Goal: Book appointment/travel/reservation

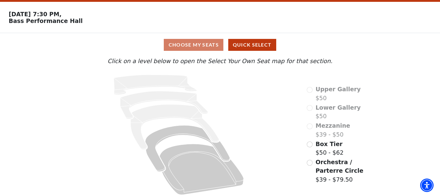
scroll to position [20, 0]
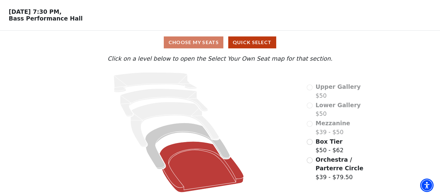
click at [194, 160] on icon at bounding box center [202, 166] width 84 height 51
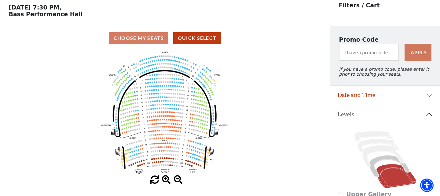
scroll to position [28, 0]
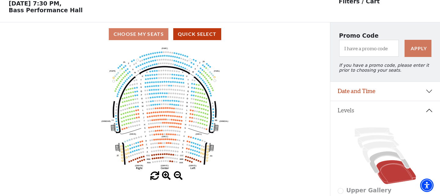
click at [165, 173] on span at bounding box center [166, 175] width 9 height 9
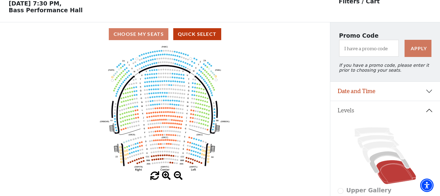
click at [165, 173] on span at bounding box center [166, 175] width 9 height 9
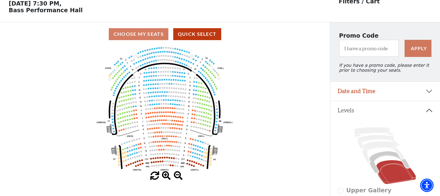
click at [165, 173] on span at bounding box center [166, 175] width 9 height 9
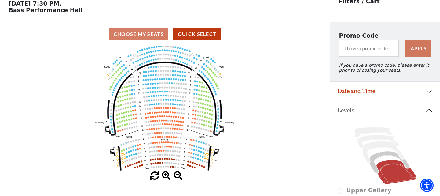
click at [165, 173] on span at bounding box center [166, 175] width 9 height 9
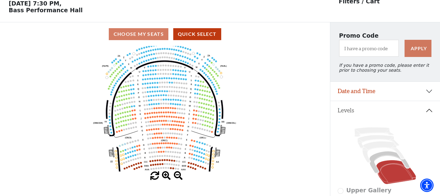
click at [165, 173] on span at bounding box center [166, 175] width 9 height 9
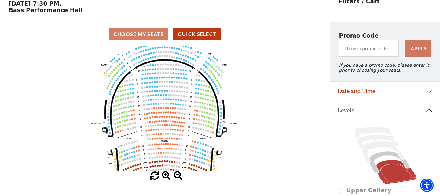
click at [165, 173] on span at bounding box center [166, 175] width 9 height 9
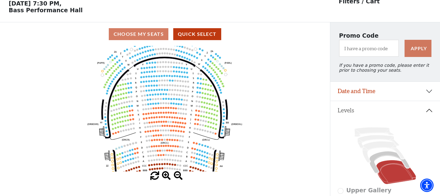
click at [165, 173] on span at bounding box center [166, 175] width 9 height 9
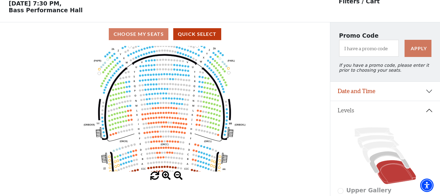
click at [165, 173] on span at bounding box center [166, 175] width 9 height 9
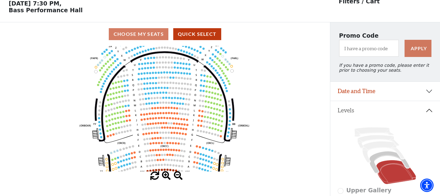
click at [165, 173] on span at bounding box center [166, 175] width 9 height 9
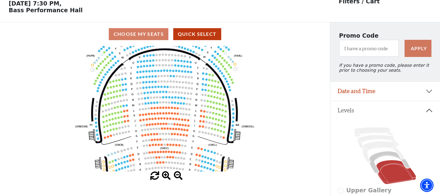
click at [165, 173] on span at bounding box center [166, 175] width 9 height 9
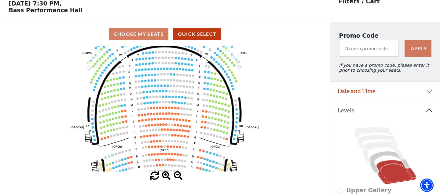
click at [165, 173] on span at bounding box center [166, 175] width 9 height 9
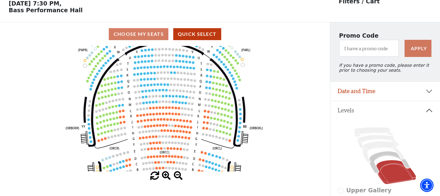
click at [165, 173] on span at bounding box center [166, 175] width 9 height 9
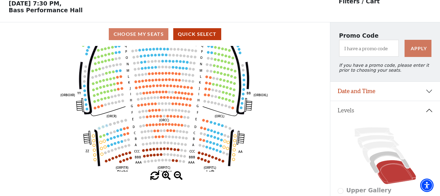
drag, startPoint x: 182, startPoint y: 162, endPoint x: 180, endPoint y: 128, distance: 34.3
click at [181, 128] on icon "Left (ORPITL) Right (ORPITR) Center (ORPITC) ZZ AA YY BB ZA ZA (ORCL) (ORCR) (O…" at bounding box center [165, 108] width 297 height 125
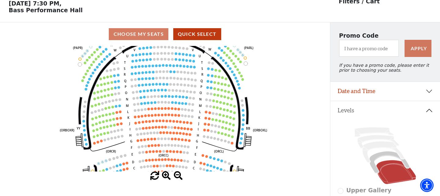
drag, startPoint x: 238, startPoint y: 63, endPoint x: 238, endPoint y: 98, distance: 35.2
click at [238, 98] on icon at bounding box center [227, 103] width 33 height 93
